Goal: Entertainment & Leisure: Consume media (video, audio)

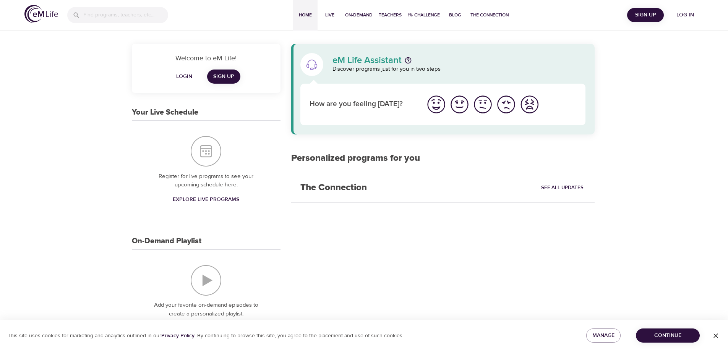
click at [678, 15] on span "Log in" at bounding box center [685, 15] width 31 height 10
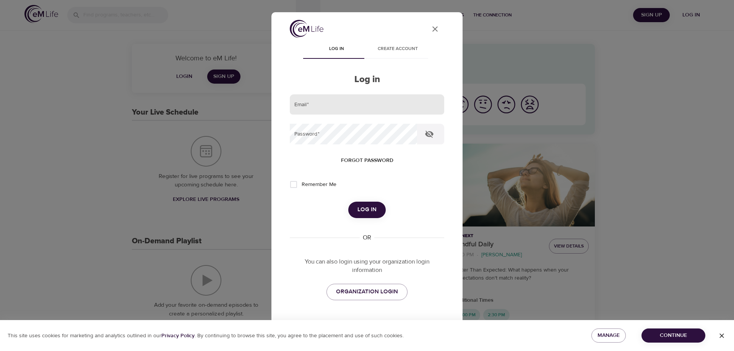
click at [377, 106] on input "email" at bounding box center [367, 104] width 154 height 21
type input "[PERSON_NAME][EMAIL_ADDRESS][DOMAIN_NAME]"
click at [348, 202] on button "Log in" at bounding box center [366, 210] width 37 height 16
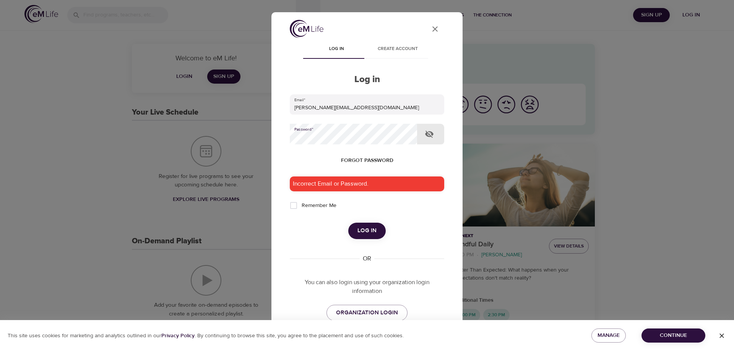
click at [190, 137] on div "User Profile Log in Create account Log in Email   * [PERSON_NAME][EMAIL_ADDRESS…" at bounding box center [367, 175] width 734 height 351
click at [348, 223] on button "Log in" at bounding box center [366, 231] width 37 height 16
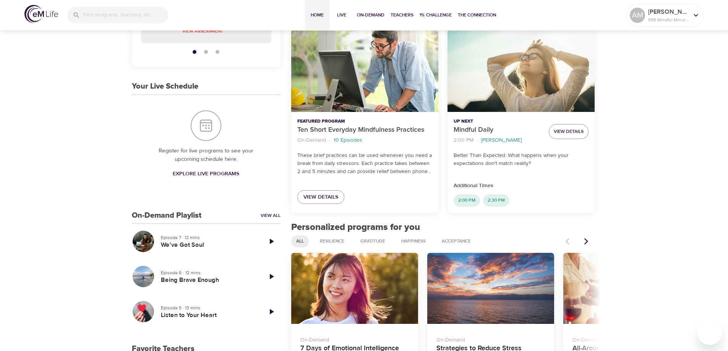
scroll to position [153, 0]
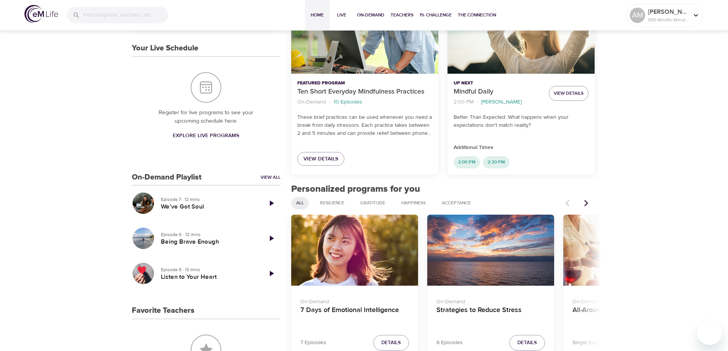
click at [588, 207] on button "Next items" at bounding box center [586, 203] width 17 height 17
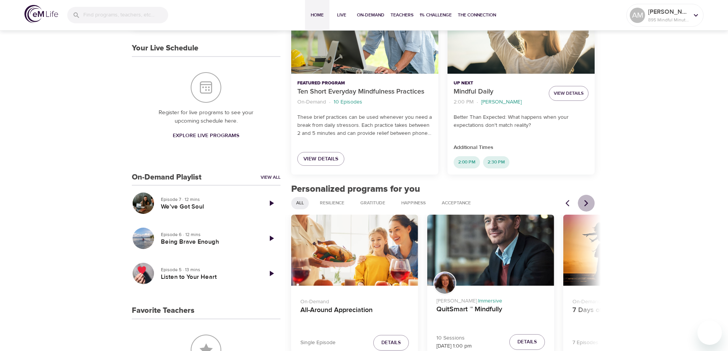
click at [588, 207] on button "Next items" at bounding box center [586, 203] width 17 height 17
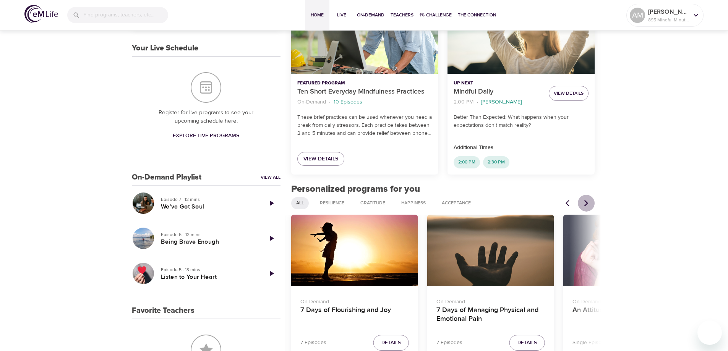
click at [588, 207] on button "Next items" at bounding box center [586, 203] width 17 height 17
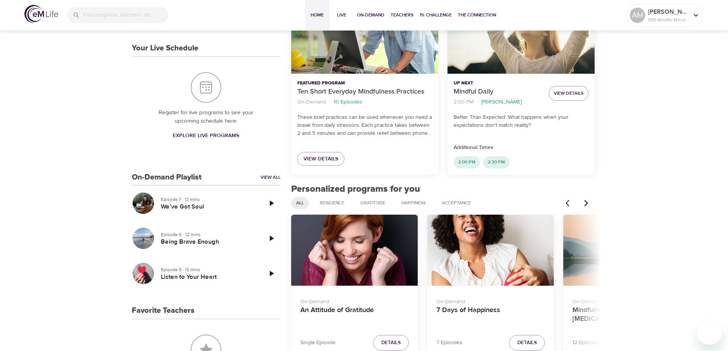
scroll to position [191, 0]
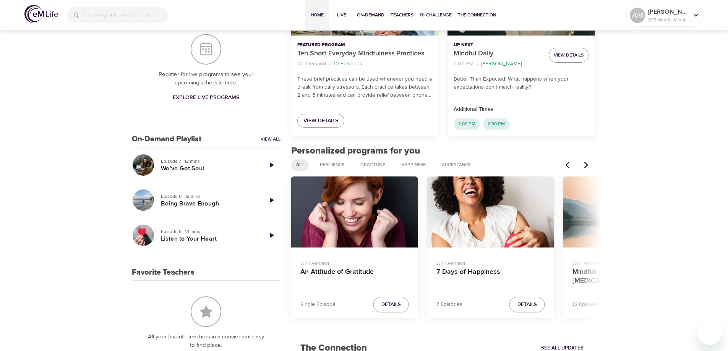
click at [583, 166] on icon "Next items" at bounding box center [587, 165] width 8 height 8
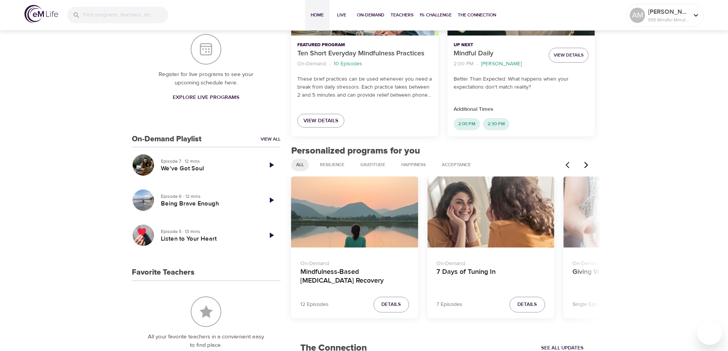
click at [583, 166] on icon "Next items" at bounding box center [587, 165] width 8 height 8
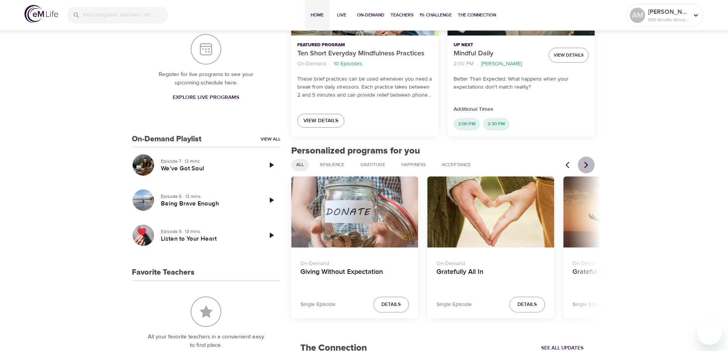
click at [583, 166] on icon "Next items" at bounding box center [587, 165] width 8 height 8
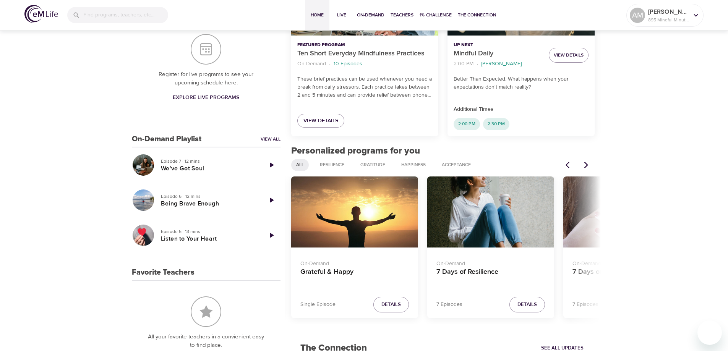
click at [583, 166] on icon "Next items" at bounding box center [587, 165] width 8 height 8
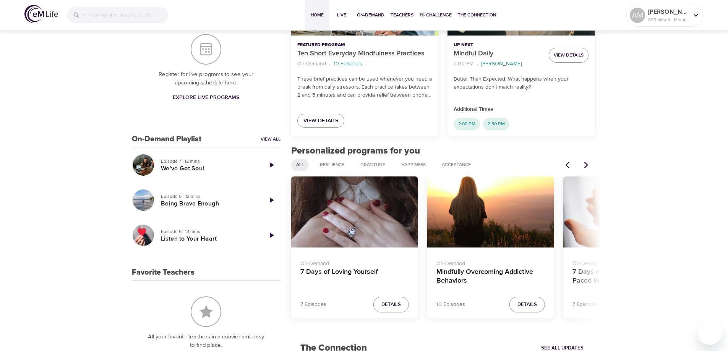
click at [583, 166] on icon "Next items" at bounding box center [587, 165] width 8 height 8
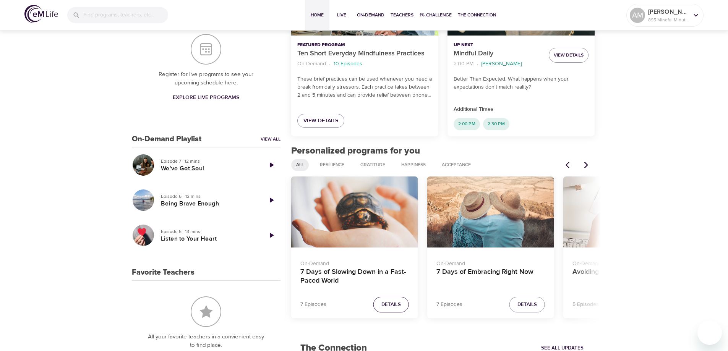
click at [387, 304] on span "Details" at bounding box center [392, 305] width 20 height 9
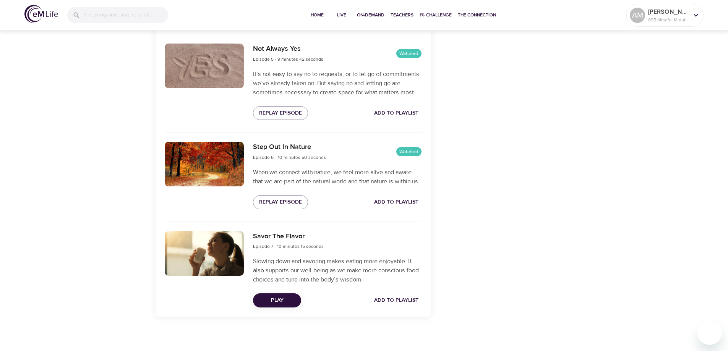
scroll to position [701, 0]
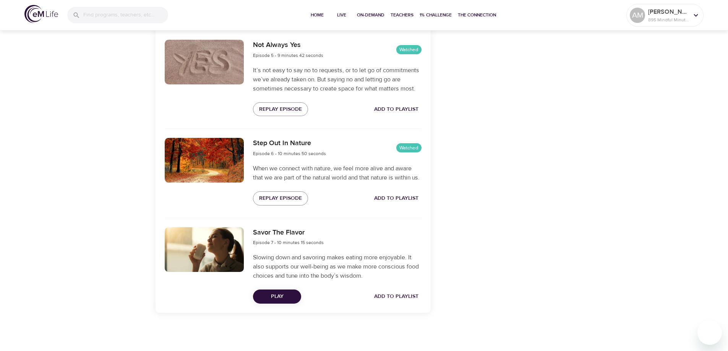
click at [273, 297] on span "Play" at bounding box center [277, 297] width 36 height 10
